Goal: Transaction & Acquisition: Purchase product/service

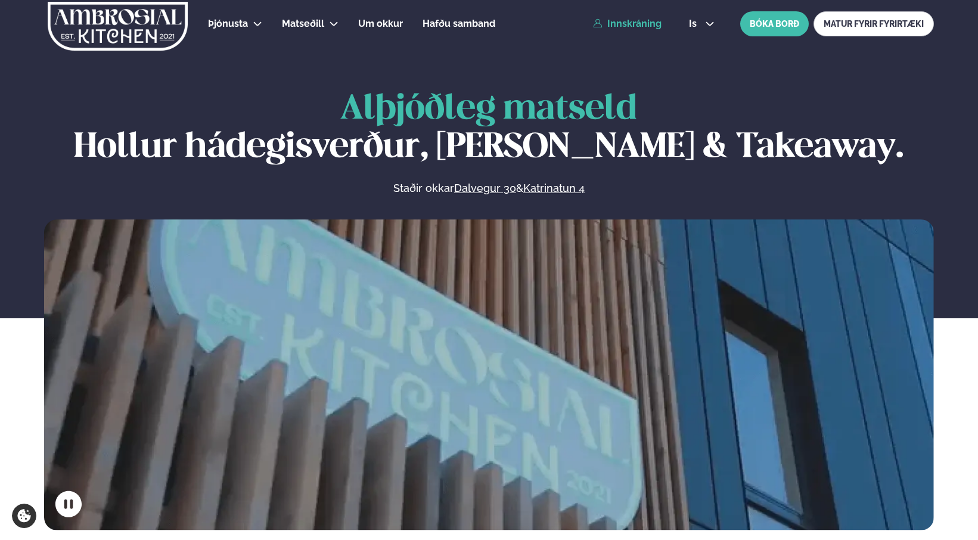
click at [640, 26] on link "Innskráning" at bounding box center [627, 23] width 69 height 11
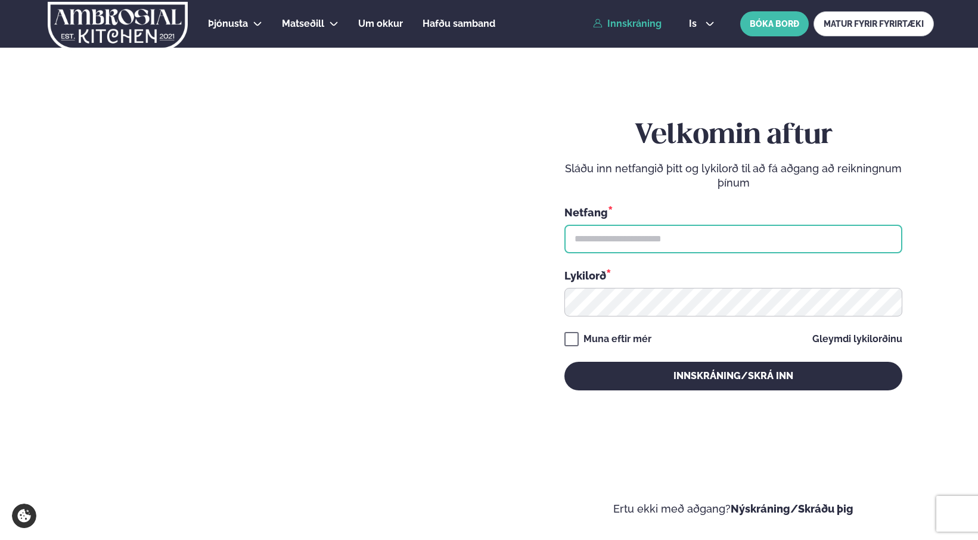
type input "**********"
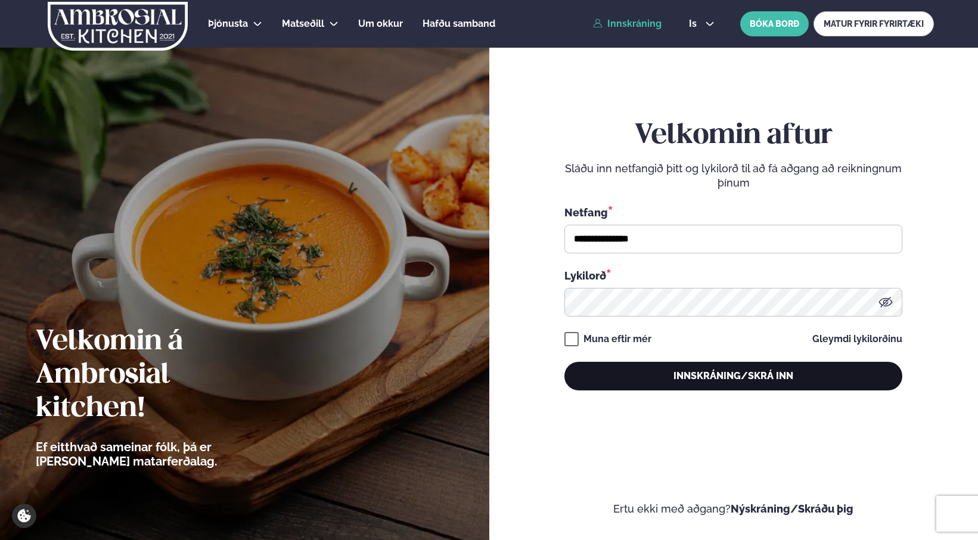
click at [720, 371] on button "Innskráning/Skrá inn" at bounding box center [733, 376] width 338 height 29
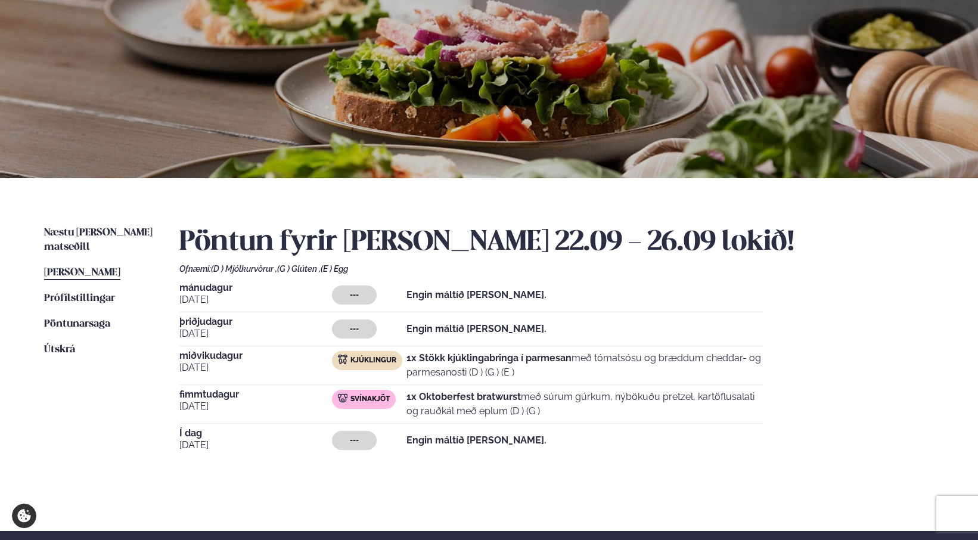
scroll to position [109, 0]
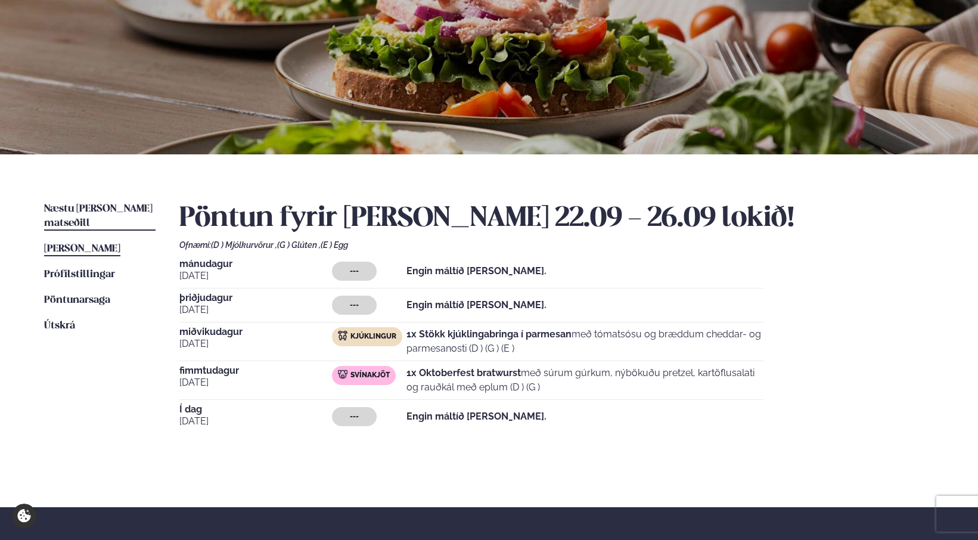
click at [82, 204] on span "Næstu [PERSON_NAME] matseðill" at bounding box center [98, 216] width 108 height 24
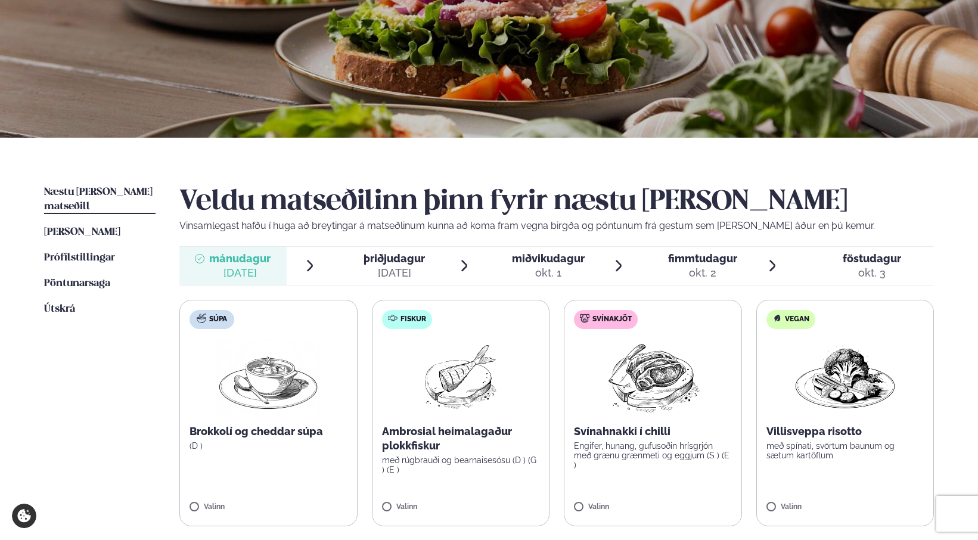
scroll to position [140, 0]
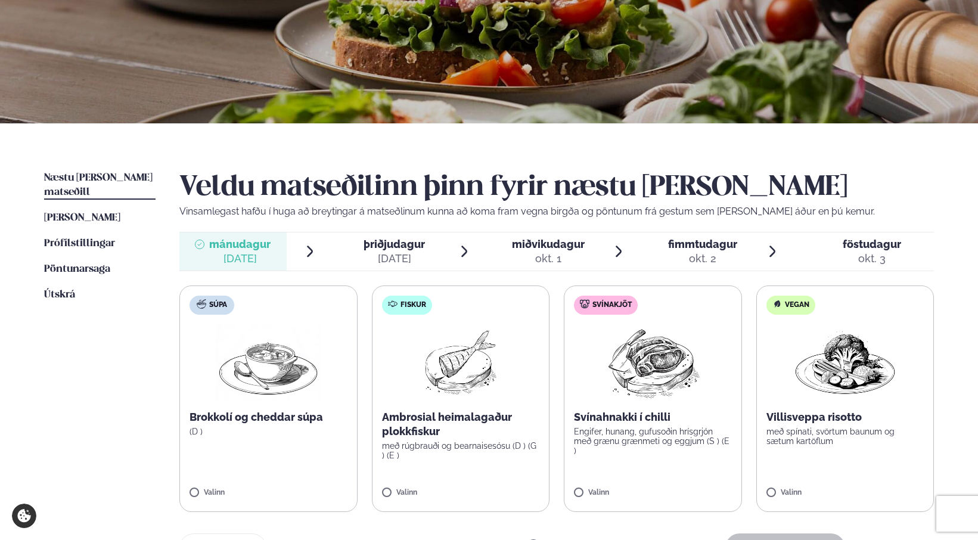
click at [395, 251] on div "[DATE]" at bounding box center [393, 258] width 61 height 14
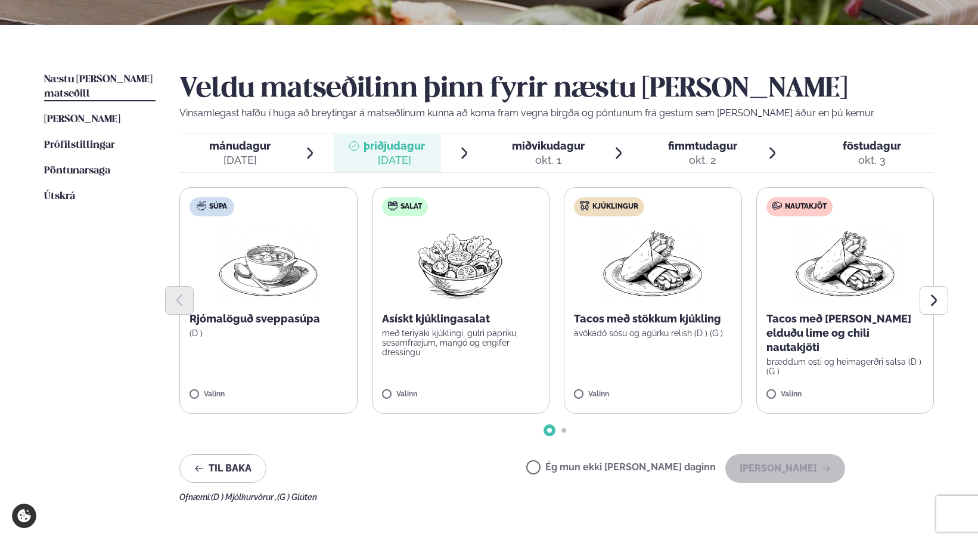
scroll to position [246, 0]
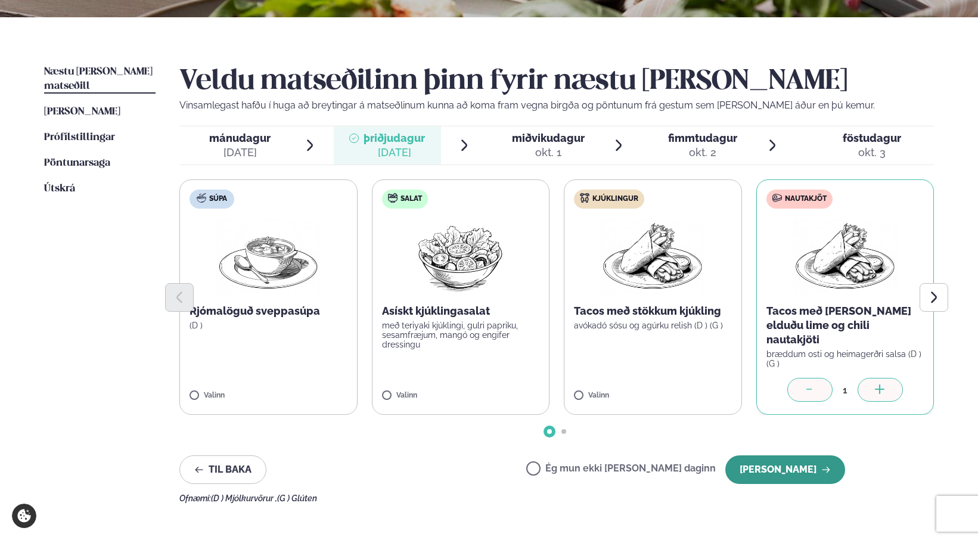
click at [807, 463] on button "[PERSON_NAME]" at bounding box center [785, 469] width 120 height 29
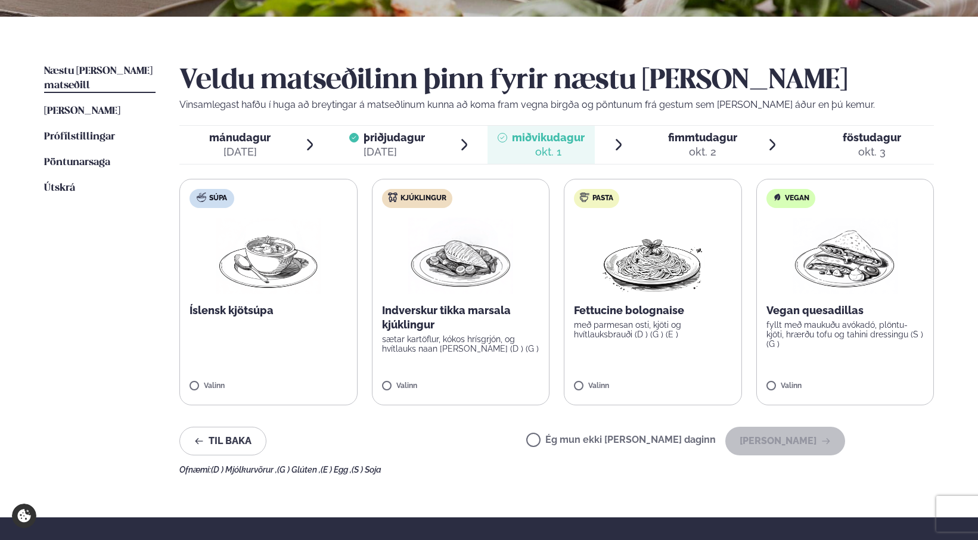
scroll to position [237, 0]
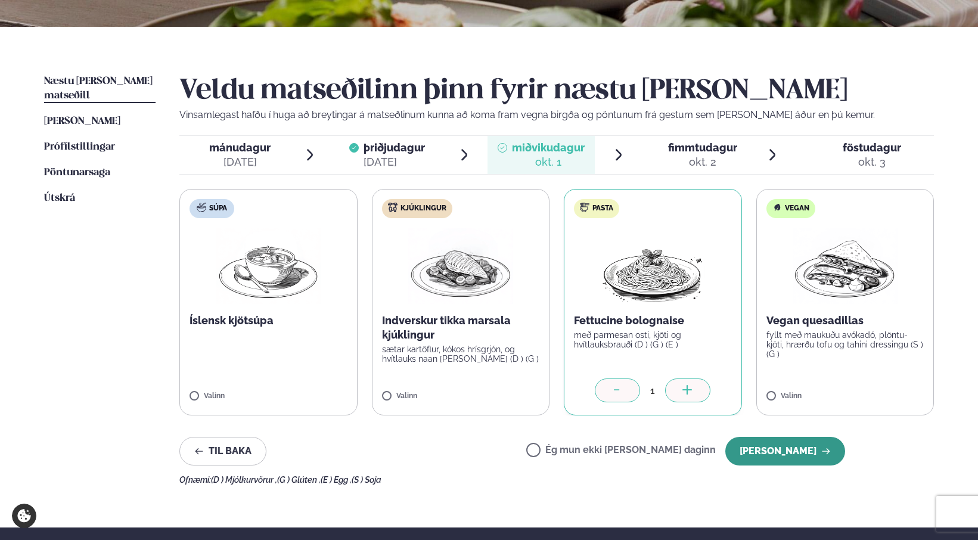
click at [777, 454] on button "[PERSON_NAME]" at bounding box center [785, 451] width 120 height 29
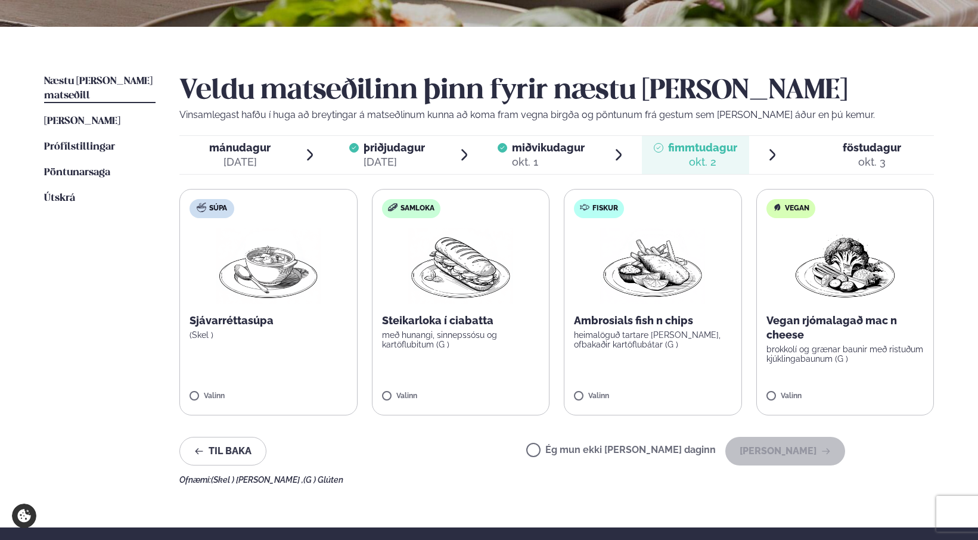
click at [458, 306] on label "Samloka Steikarloka í ciabatta með hunangi, sinnepssósu og kartöflubitum (G ) V…" at bounding box center [461, 302] width 178 height 226
click at [855, 133] on div "Veldu matseðilinn þinn fyrir næstu [PERSON_NAME] Vinsamlegast hafðu í huga að b…" at bounding box center [556, 279] width 754 height 410
click at [856, 144] on span "föstudagur" at bounding box center [871, 147] width 58 height 13
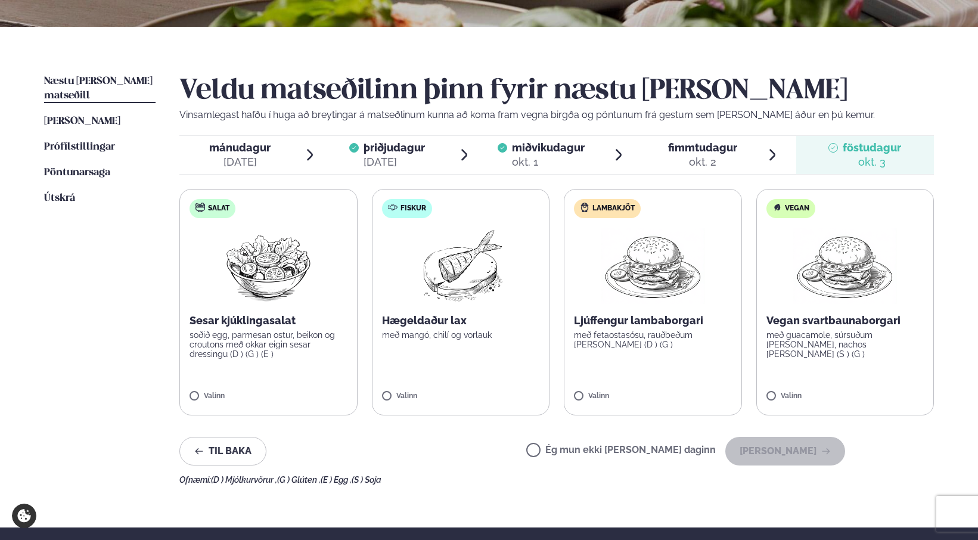
click at [699, 162] on div "okt. 2" at bounding box center [702, 162] width 69 height 14
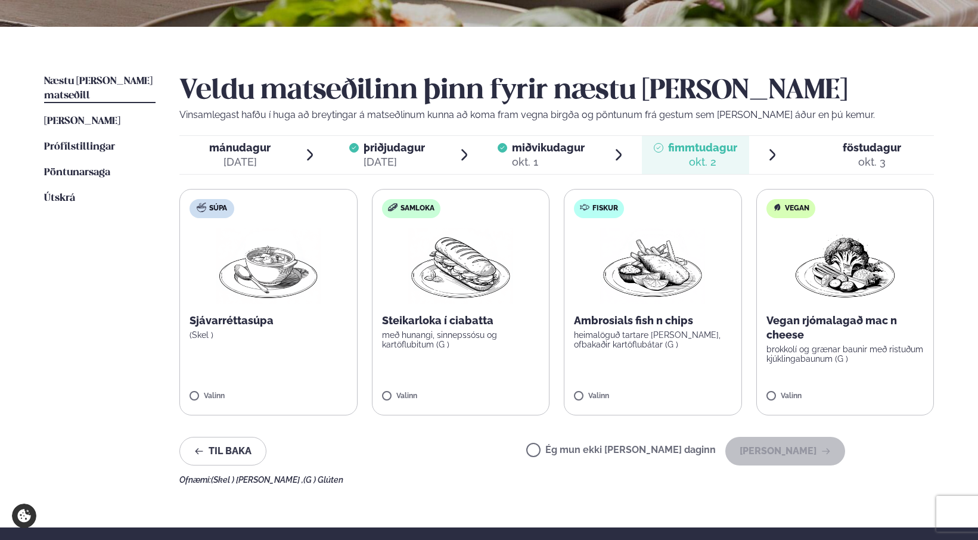
click at [430, 330] on p "með hunangi, sinnepssósu og kartöflubitum (G )" at bounding box center [461, 339] width 158 height 19
click at [845, 155] on div "okt. 3" at bounding box center [871, 162] width 58 height 14
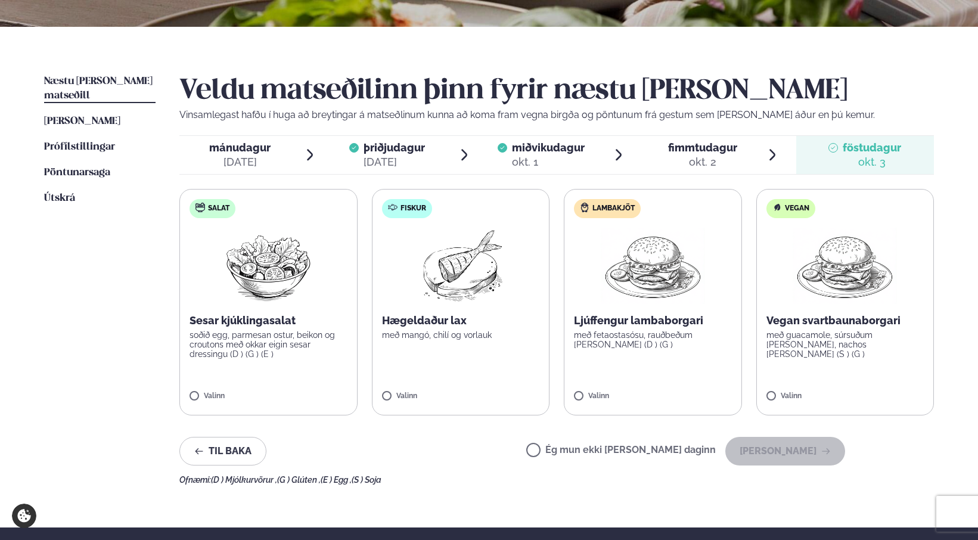
click at [411, 301] on img at bounding box center [459, 266] width 105 height 76
click at [692, 154] on span "fimmtudagur" at bounding box center [702, 147] width 69 height 13
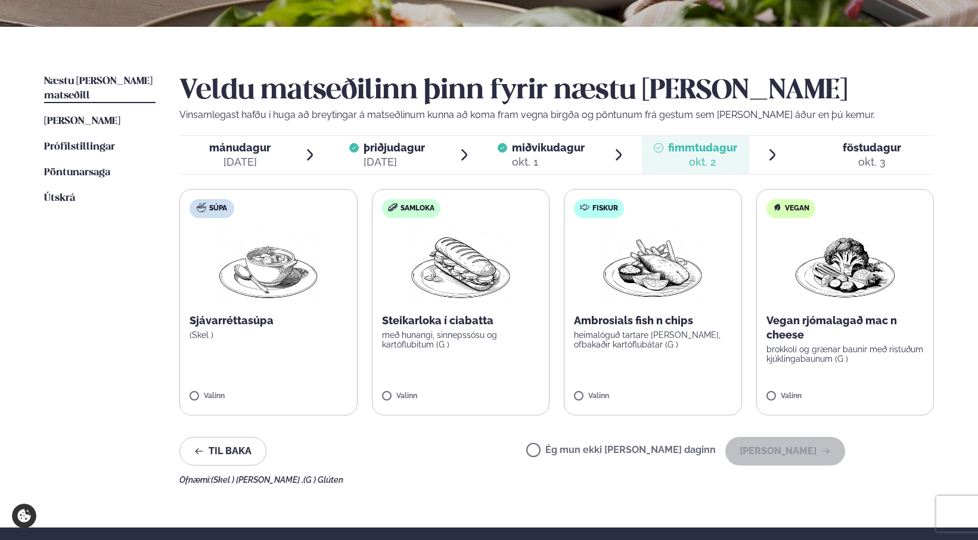
click at [401, 164] on div "[DATE]" at bounding box center [393, 162] width 61 height 14
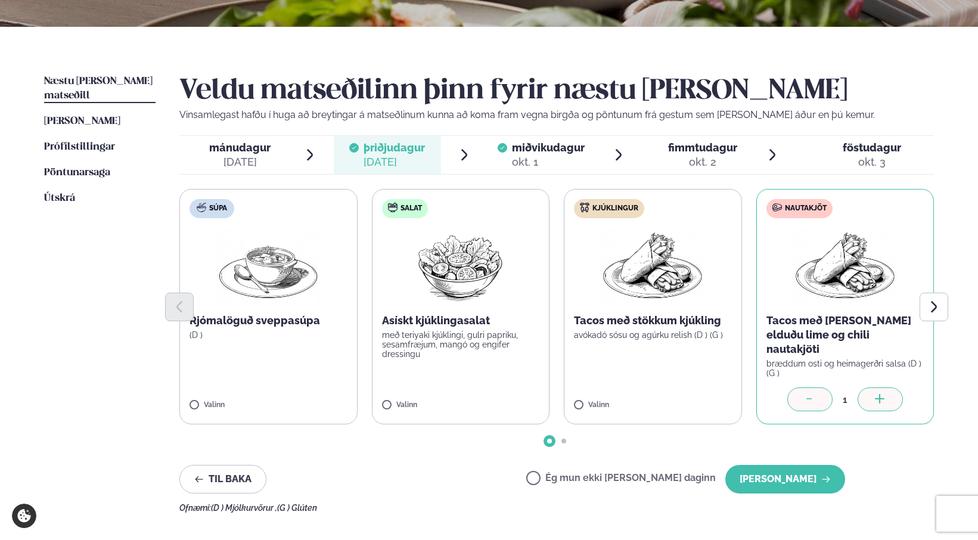
click at [526, 158] on div "okt. 1" at bounding box center [548, 162] width 73 height 14
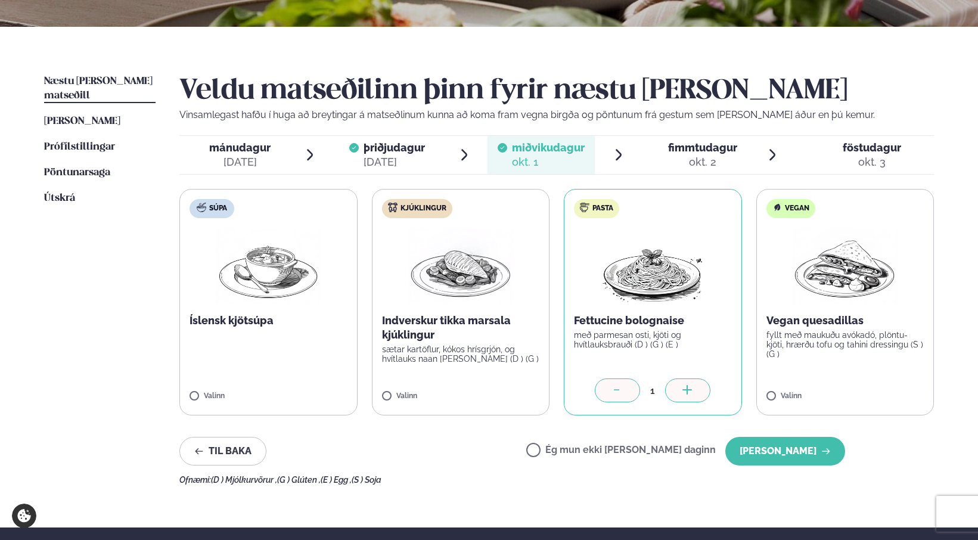
click at [713, 155] on div "okt. 2" at bounding box center [702, 162] width 69 height 14
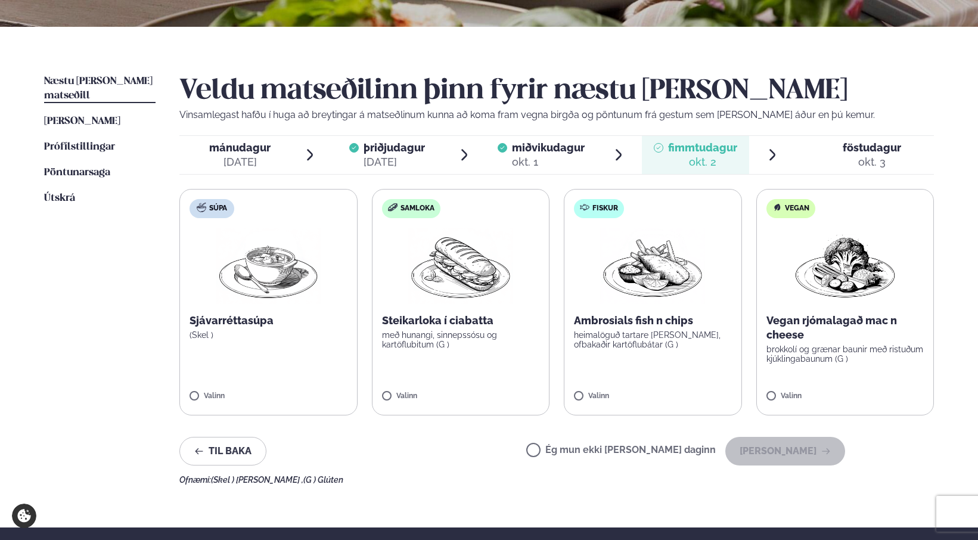
click at [435, 321] on p "Steikarloka í ciabatta" at bounding box center [461, 320] width 158 height 14
drag, startPoint x: 463, startPoint y: 220, endPoint x: 462, endPoint y: 241, distance: 20.9
click at [463, 220] on label "Samloka Steikarloka í ciabatta með hunangi, sinnepssósu og kartöflubitum (G ) V…" at bounding box center [461, 302] width 178 height 226
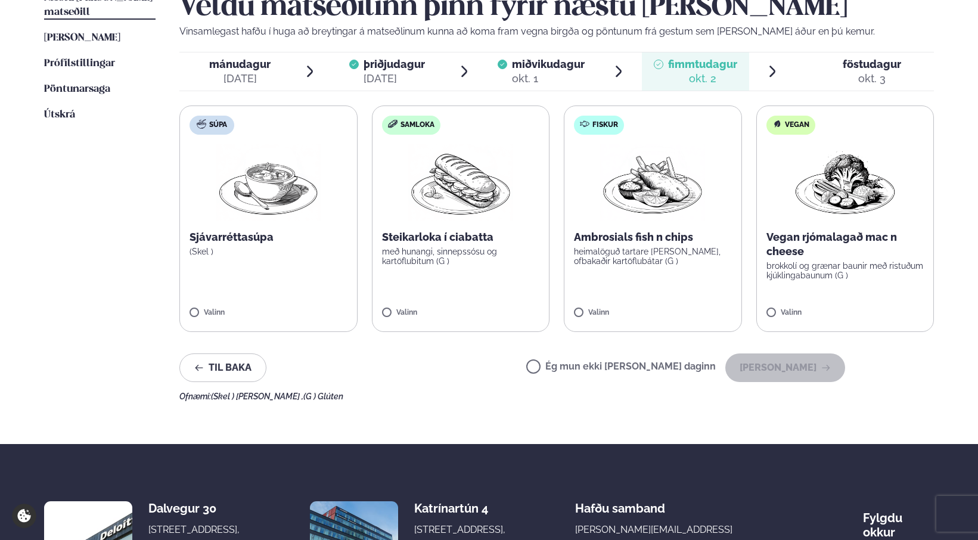
scroll to position [344, 0]
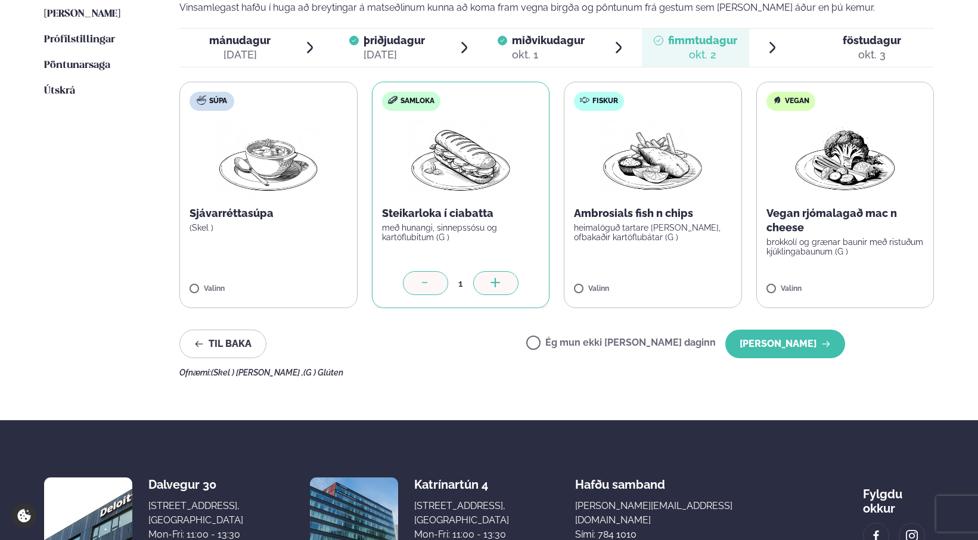
click at [386, 289] on div "1" at bounding box center [461, 283] width 158 height 24
click at [441, 279] on div at bounding box center [425, 283] width 45 height 24
click at [850, 194] on img at bounding box center [844, 158] width 105 height 76
click at [797, 353] on button "[PERSON_NAME]" at bounding box center [785, 343] width 120 height 29
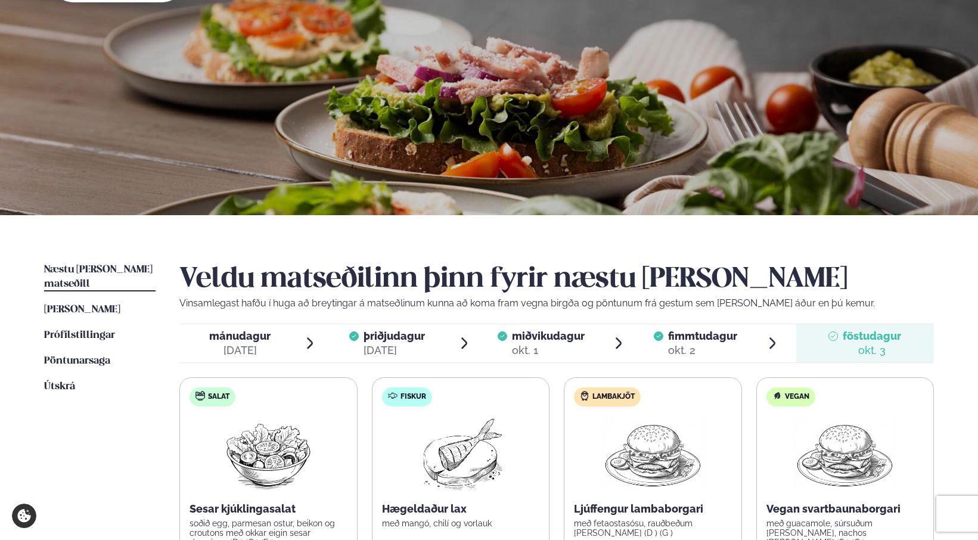
scroll to position [0, 0]
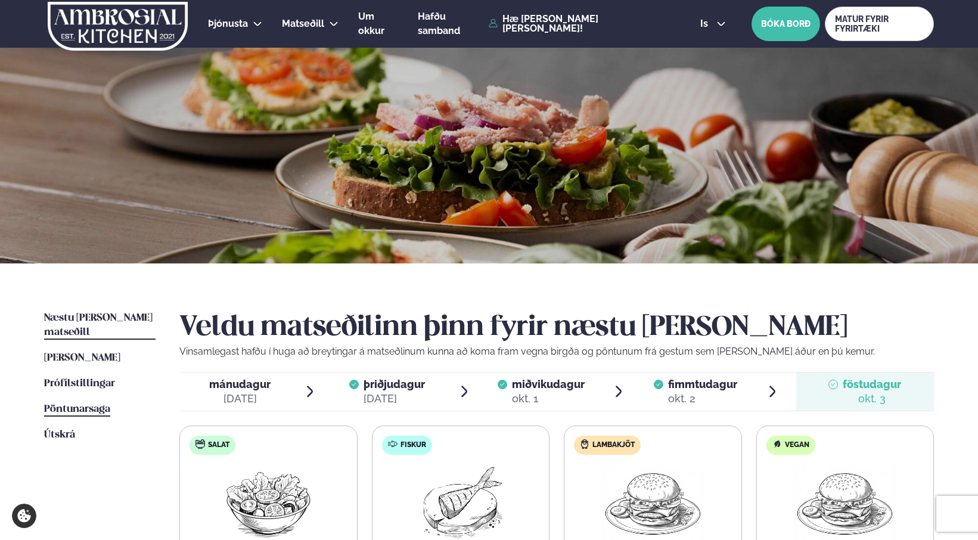
click at [80, 404] on span "Pöntunarsaga" at bounding box center [77, 409] width 66 height 10
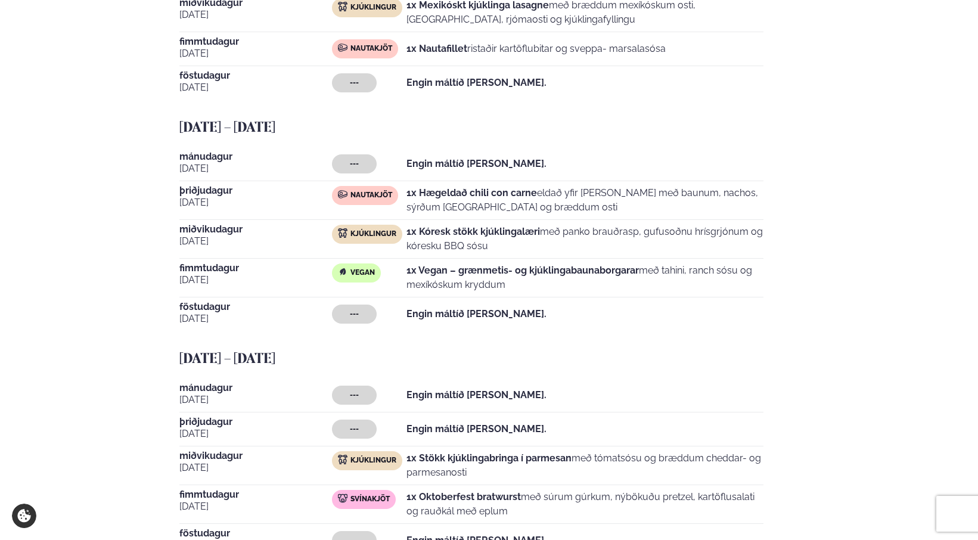
scroll to position [1049, 0]
